Goal: Check status: Check status

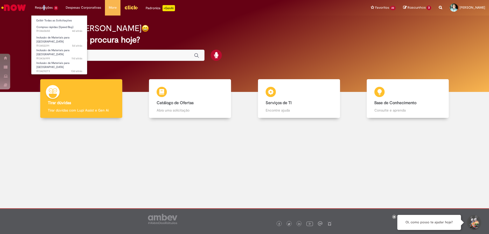
click at [44, 7] on li "Requisições 4 Exibir Todas as Solicitações Compras rápidas (Speed Buy) 4d atrás…" at bounding box center [46, 7] width 31 height 15
click at [56, 69] on span "13d atrás 13 dias atrás R13429273" at bounding box center [59, 71] width 46 height 4
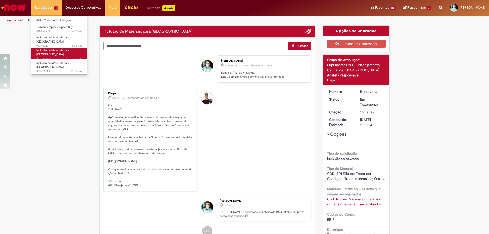
click at [54, 57] on span "11d atrás 11 dias atrás R13436999" at bounding box center [59, 59] width 46 height 4
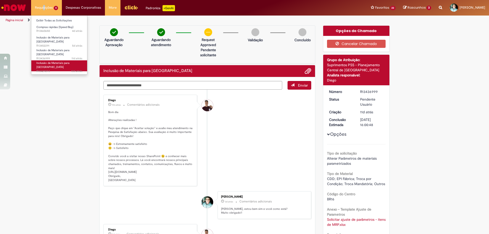
click at [50, 61] on span "Inclusão de Materiais para [GEOGRAPHIC_DATA]" at bounding box center [52, 65] width 33 height 8
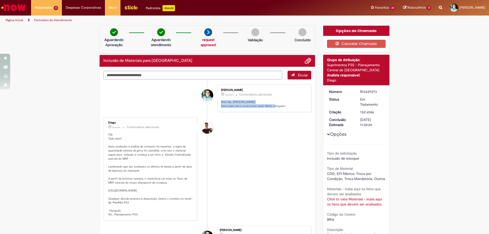
drag, startPoint x: 219, startPoint y: 101, endPoint x: 284, endPoint y: 106, distance: 65.7
click at [284, 106] on div "Jean Carlos Ramos Da Silva 3d atrás 3 dias atrás Comentários adicionais Bom dia…" at bounding box center [264, 98] width 91 height 25
copy p "Bom dia, [PERSON_NAME]! Estou bem sim e você como está? Muito obrigado!"
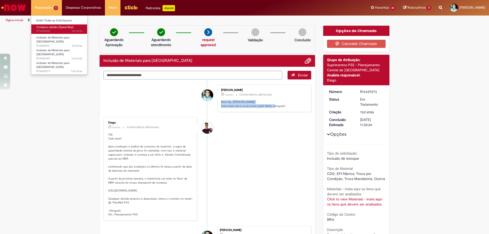
click at [49, 27] on span "Compras rápidas (Speed Buy)" at bounding box center [54, 27] width 37 height 4
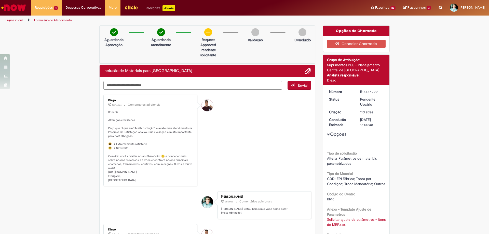
click at [142, 85] on textarea "Digite sua mensagem aqui..." at bounding box center [192, 85] width 179 height 9
paste textarea "**********"
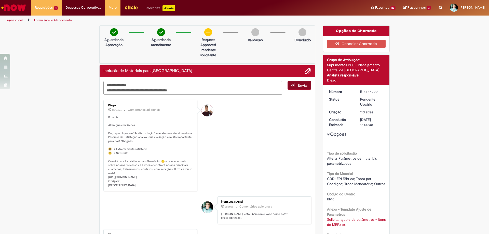
type textarea "**********"
click at [298, 84] on span "Enviar" at bounding box center [303, 85] width 10 height 5
